Goal: Task Accomplishment & Management: Complete application form

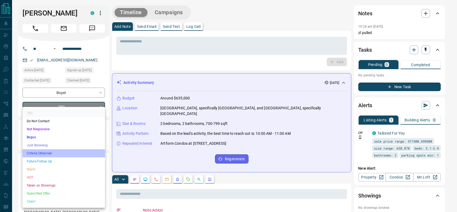
click at [58, 150] on li "Criteria Obtained" at bounding box center [63, 153] width 82 height 8
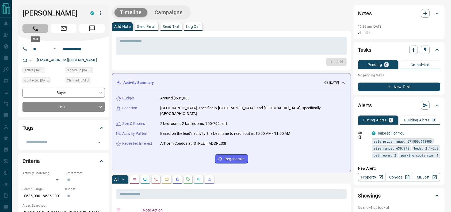
click at [38, 29] on icon "Call" at bounding box center [35, 28] width 7 height 7
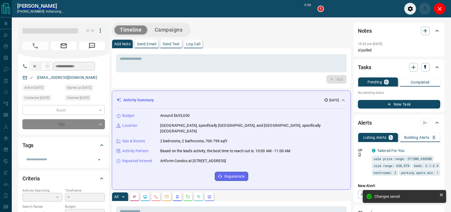
type input "*"
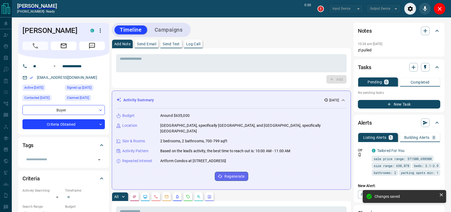
type input "*******"
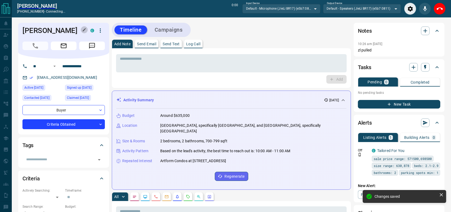
click at [83, 29] on icon "button" at bounding box center [84, 30] width 4 height 4
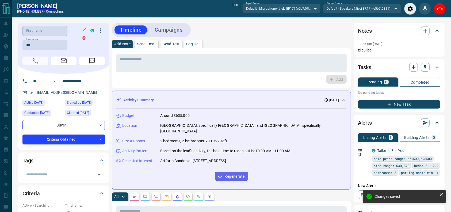
click at [52, 31] on input "First name" at bounding box center [44, 31] width 45 height 10
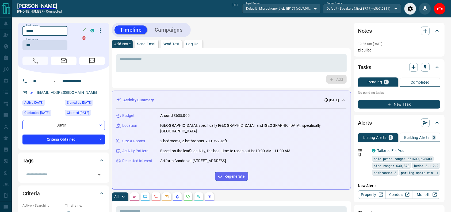
type input "*****"
click at [84, 33] on div at bounding box center [84, 29] width 7 height 7
click at [84, 29] on icon "button" at bounding box center [84, 29] width 4 height 4
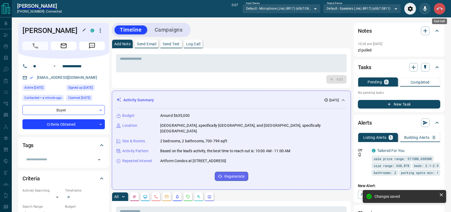
click at [436, 10] on button "End Call" at bounding box center [440, 9] width 12 height 12
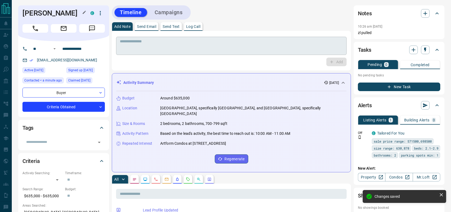
click at [302, 42] on textarea at bounding box center [231, 46] width 223 height 14
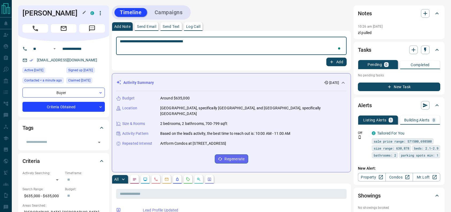
type textarea "**********"
click at [328, 63] on button "Add" at bounding box center [337, 62] width 20 height 9
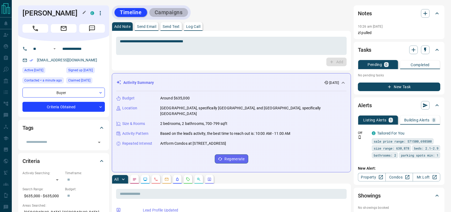
click at [176, 13] on button "Campaigns" at bounding box center [168, 12] width 39 height 9
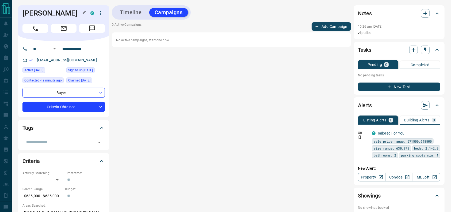
click at [324, 27] on button "Add Campaign" at bounding box center [331, 26] width 39 height 9
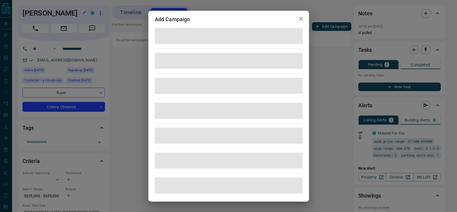
click at [268, 110] on span at bounding box center [229, 111] width 148 height 16
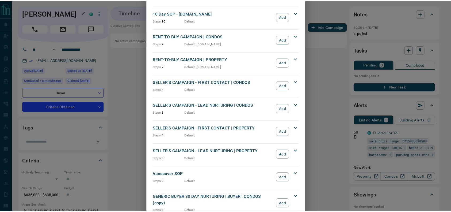
scroll to position [479, 0]
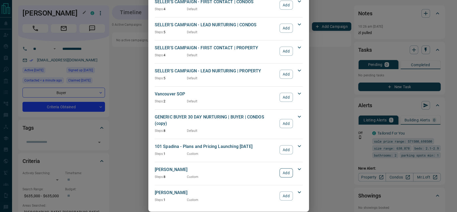
click at [281, 168] on button "Add" at bounding box center [286, 172] width 13 height 9
